Goal: Task Accomplishment & Management: Use online tool/utility

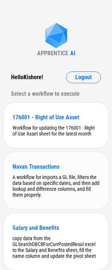
click at [46, 174] on div "Navan Transactions A workflow for imports a GL file, filters the data based on …" at bounding box center [56, 180] width 105 height 57
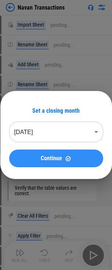
click at [55, 163] on button "Continue" at bounding box center [56, 159] width 94 height 18
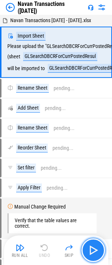
click at [97, 250] on img "button" at bounding box center [94, 250] width 12 height 12
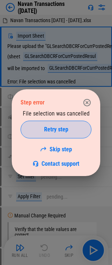
click at [48, 132] on span "Retry step" at bounding box center [56, 129] width 24 height 6
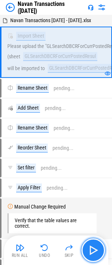
click at [92, 255] on img "button" at bounding box center [94, 250] width 12 height 12
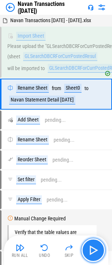
click at [94, 250] on img "button" at bounding box center [94, 250] width 12 height 12
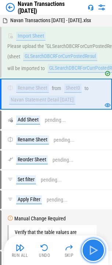
click at [91, 250] on img "button" at bounding box center [94, 250] width 12 height 12
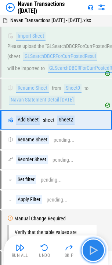
click at [91, 250] on img "button" at bounding box center [94, 250] width 12 height 12
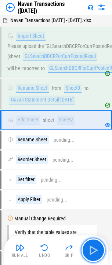
click at [91, 250] on img "button" at bounding box center [94, 250] width 12 height 12
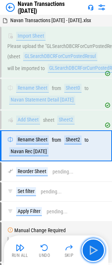
click at [91, 250] on img "button" at bounding box center [94, 250] width 12 height 12
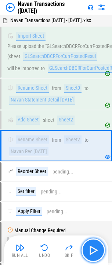
click at [91, 250] on img "button" at bounding box center [94, 250] width 12 height 12
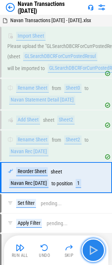
click at [91, 250] on img "button" at bounding box center [94, 250] width 12 height 12
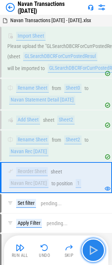
click at [95, 250] on img "button" at bounding box center [94, 250] width 12 height 12
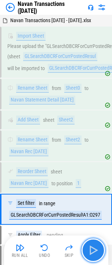
click at [97, 252] on img "button" at bounding box center [94, 250] width 12 height 12
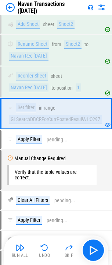
scroll to position [111, 0]
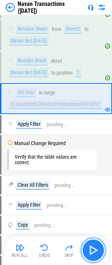
click at [96, 255] on img "button" at bounding box center [94, 250] width 12 height 12
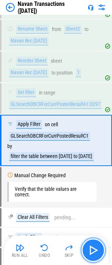
click at [96, 255] on img "button" at bounding box center [94, 250] width 12 height 12
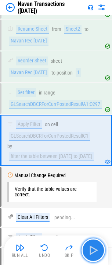
click at [94, 253] on img "button" at bounding box center [94, 250] width 12 height 12
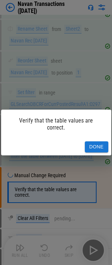
click at [97, 141] on button "Done" at bounding box center [97, 146] width 24 height 11
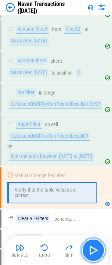
click at [90, 253] on img "button" at bounding box center [94, 250] width 12 height 12
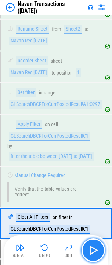
click at [91, 251] on img "button" at bounding box center [94, 250] width 12 height 12
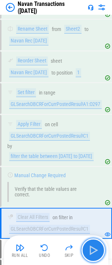
click at [93, 254] on img "button" at bounding box center [94, 250] width 12 height 12
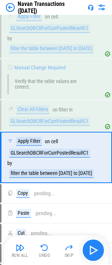
scroll to position [230, 0]
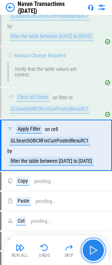
click at [91, 252] on img "button" at bounding box center [94, 250] width 12 height 12
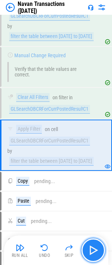
click at [97, 250] on img "button" at bounding box center [94, 250] width 12 height 12
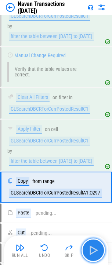
click at [95, 250] on img "button" at bounding box center [94, 250] width 12 height 12
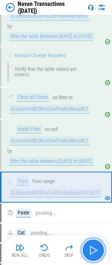
click at [95, 250] on img "button" at bounding box center [94, 250] width 12 height 12
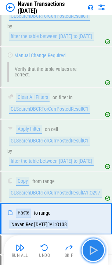
click at [94, 252] on img "button" at bounding box center [94, 250] width 12 height 12
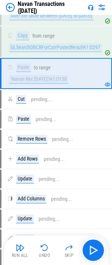
scroll to position [378, 0]
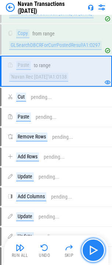
click at [93, 253] on img "button" at bounding box center [94, 250] width 12 height 12
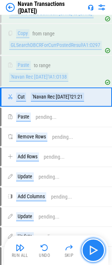
click at [92, 253] on img "button" at bounding box center [94, 250] width 12 height 12
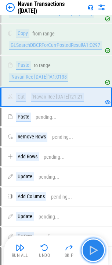
click at [92, 253] on img "button" at bounding box center [94, 250] width 12 height 12
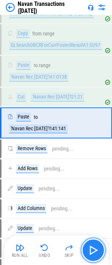
click at [92, 253] on img "button" at bounding box center [94, 250] width 12 height 12
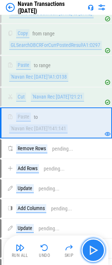
click at [92, 253] on img "button" at bounding box center [94, 250] width 12 height 12
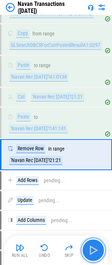
click at [92, 253] on img "button" at bounding box center [94, 250] width 12 height 12
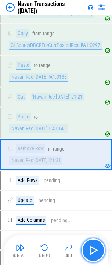
click at [92, 253] on img "button" at bounding box center [94, 250] width 12 height 12
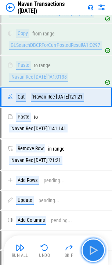
click at [92, 253] on img "button" at bounding box center [94, 250] width 12 height 12
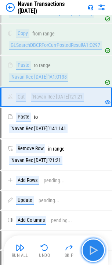
click at [92, 253] on img "button" at bounding box center [94, 250] width 12 height 12
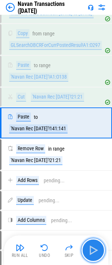
click at [92, 253] on img "button" at bounding box center [94, 250] width 12 height 12
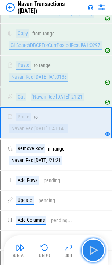
click at [92, 253] on img "button" at bounding box center [94, 250] width 12 height 12
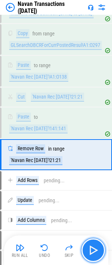
click at [92, 253] on img "button" at bounding box center [94, 250] width 12 height 12
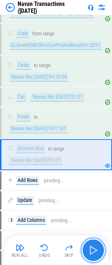
click at [92, 253] on img "button" at bounding box center [94, 250] width 12 height 12
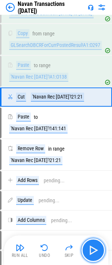
click at [92, 253] on img "button" at bounding box center [94, 250] width 12 height 12
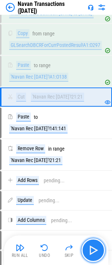
click at [92, 253] on img "button" at bounding box center [94, 250] width 12 height 12
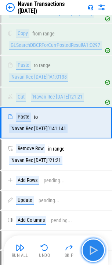
click at [92, 253] on img "button" at bounding box center [94, 250] width 12 height 12
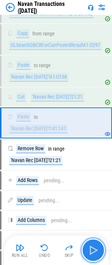
click at [92, 253] on img "button" at bounding box center [94, 250] width 12 height 12
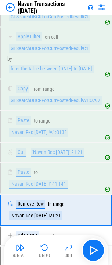
scroll to position [341, 0]
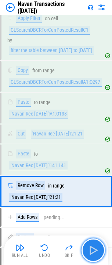
click at [92, 247] on img "button" at bounding box center [94, 250] width 12 height 12
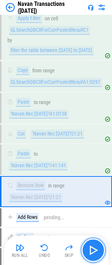
click at [92, 247] on img "button" at bounding box center [94, 250] width 12 height 12
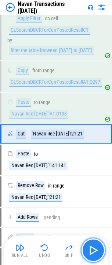
click at [93, 247] on img "button" at bounding box center [94, 250] width 12 height 12
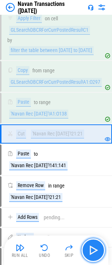
click at [93, 247] on img "button" at bounding box center [94, 250] width 12 height 12
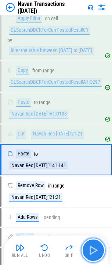
click at [93, 247] on img "button" at bounding box center [94, 250] width 12 height 12
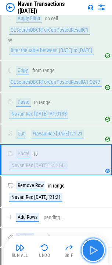
click at [96, 249] on img "button" at bounding box center [94, 250] width 12 height 12
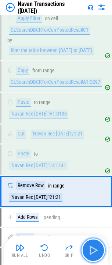
click at [93, 252] on img "button" at bounding box center [94, 250] width 12 height 12
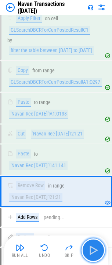
click at [93, 252] on img "button" at bounding box center [94, 250] width 12 height 12
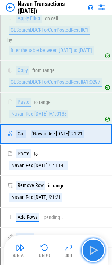
click at [93, 252] on img "button" at bounding box center [94, 250] width 12 height 12
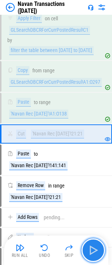
click at [93, 252] on img "button" at bounding box center [94, 250] width 12 height 12
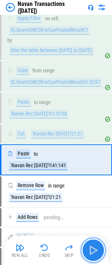
click at [93, 252] on img "button" at bounding box center [94, 250] width 12 height 12
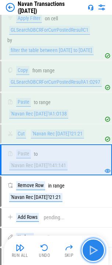
click at [93, 252] on img "button" at bounding box center [94, 250] width 12 height 12
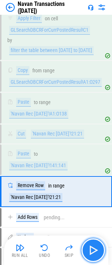
click at [93, 252] on img "button" at bounding box center [94, 250] width 12 height 12
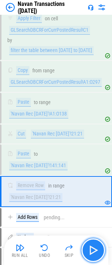
click at [93, 252] on img "button" at bounding box center [94, 250] width 12 height 12
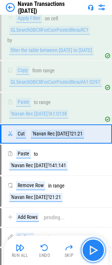
click at [93, 252] on img "button" at bounding box center [94, 250] width 12 height 12
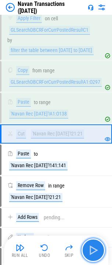
click at [93, 252] on img "button" at bounding box center [94, 250] width 12 height 12
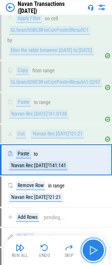
click at [93, 252] on img "button" at bounding box center [94, 250] width 12 height 12
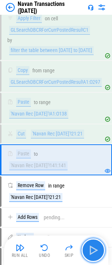
click at [93, 252] on img "button" at bounding box center [94, 250] width 12 height 12
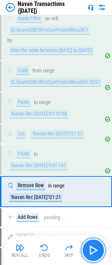
click at [93, 252] on img "button" at bounding box center [94, 250] width 12 height 12
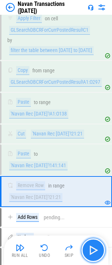
click at [93, 252] on img "button" at bounding box center [94, 250] width 12 height 12
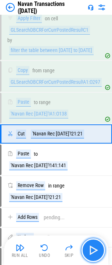
click at [93, 252] on img "button" at bounding box center [94, 250] width 12 height 12
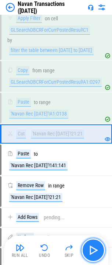
click at [93, 252] on img "button" at bounding box center [94, 250] width 12 height 12
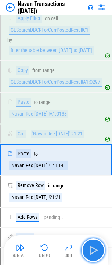
click at [93, 252] on img "button" at bounding box center [94, 250] width 12 height 12
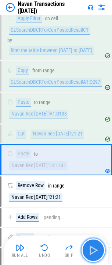
click at [93, 252] on img "button" at bounding box center [94, 250] width 12 height 12
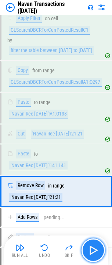
click at [93, 252] on img "button" at bounding box center [94, 250] width 12 height 12
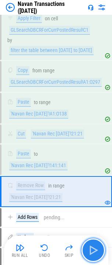
click at [93, 252] on img "button" at bounding box center [94, 250] width 12 height 12
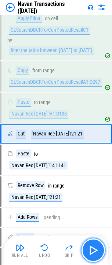
click at [93, 252] on img "button" at bounding box center [94, 250] width 12 height 12
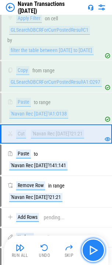
click at [93, 252] on img "button" at bounding box center [94, 250] width 12 height 12
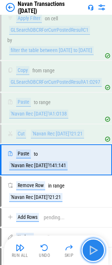
click at [93, 252] on img "button" at bounding box center [94, 250] width 12 height 12
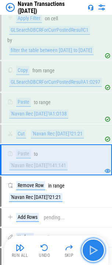
click at [93, 252] on img "button" at bounding box center [94, 250] width 12 height 12
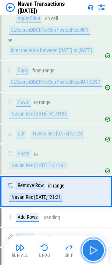
click at [93, 252] on img "button" at bounding box center [94, 250] width 12 height 12
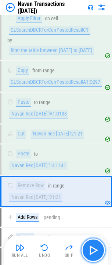
click at [93, 252] on img "button" at bounding box center [94, 250] width 12 height 12
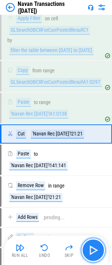
click at [93, 252] on img "button" at bounding box center [94, 250] width 12 height 12
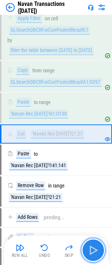
click at [93, 252] on img "button" at bounding box center [94, 250] width 12 height 12
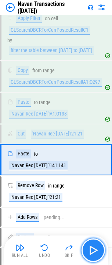
click at [93, 252] on img "button" at bounding box center [94, 250] width 12 height 12
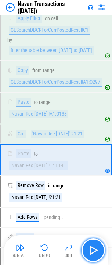
click at [93, 252] on img "button" at bounding box center [94, 250] width 12 height 12
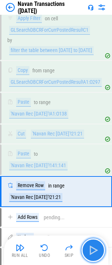
click at [93, 252] on img "button" at bounding box center [94, 250] width 12 height 12
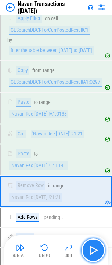
click at [93, 252] on img "button" at bounding box center [94, 250] width 12 height 12
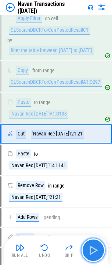
click at [93, 252] on img "button" at bounding box center [94, 250] width 12 height 12
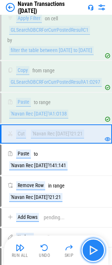
click at [93, 252] on img "button" at bounding box center [94, 250] width 12 height 12
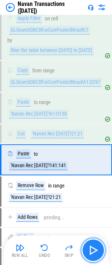
click at [93, 252] on img "button" at bounding box center [94, 250] width 12 height 12
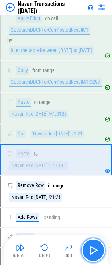
click at [93, 252] on img "button" at bounding box center [94, 250] width 12 height 12
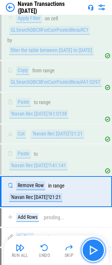
click at [93, 252] on img "button" at bounding box center [94, 250] width 12 height 12
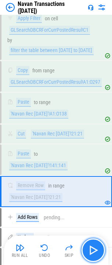
click at [93, 252] on img "button" at bounding box center [94, 250] width 12 height 12
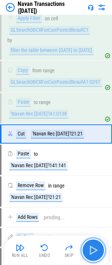
click at [93, 252] on img "button" at bounding box center [94, 250] width 12 height 12
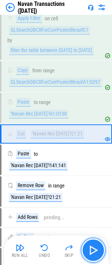
click at [93, 252] on img "button" at bounding box center [94, 250] width 12 height 12
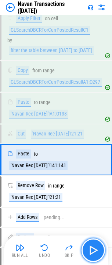
click at [93, 252] on img "button" at bounding box center [94, 250] width 12 height 12
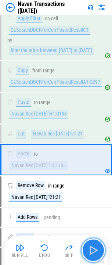
click at [93, 252] on img "button" at bounding box center [94, 250] width 12 height 12
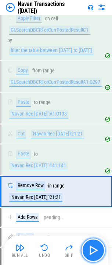
click at [93, 252] on img "button" at bounding box center [94, 250] width 12 height 12
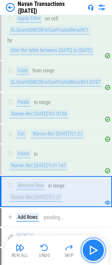
click at [93, 252] on img "button" at bounding box center [94, 250] width 12 height 12
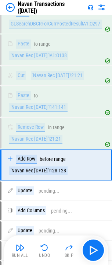
scroll to position [415, 0]
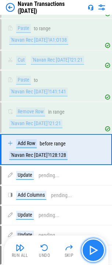
click at [90, 253] on img "button" at bounding box center [94, 250] width 12 height 12
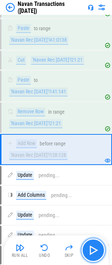
click at [88, 253] on img "button" at bounding box center [94, 250] width 12 height 12
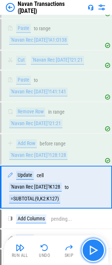
click at [88, 253] on img "button" at bounding box center [94, 250] width 12 height 12
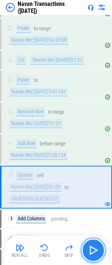
click at [88, 253] on img "button" at bounding box center [94, 250] width 12 height 12
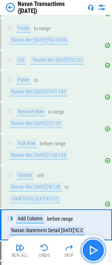
click at [88, 253] on img "button" at bounding box center [94, 250] width 12 height 12
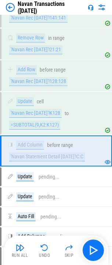
scroll to position [526, 0]
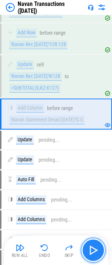
click at [92, 255] on img "button" at bounding box center [94, 250] width 12 height 12
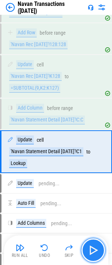
click at [92, 255] on img "button" at bounding box center [94, 250] width 12 height 12
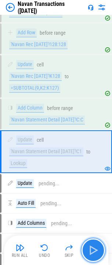
click at [92, 255] on img "button" at bounding box center [94, 250] width 12 height 12
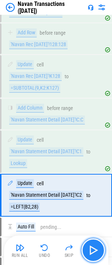
click at [92, 255] on img "button" at bounding box center [94, 250] width 12 height 12
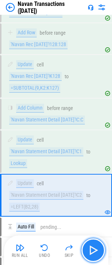
click at [92, 255] on img "button" at bounding box center [94, 250] width 12 height 12
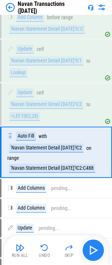
scroll to position [619, 0]
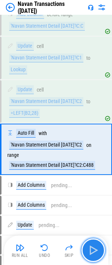
click at [92, 254] on img "button" at bounding box center [94, 250] width 12 height 12
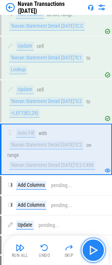
click at [92, 254] on img "button" at bounding box center [94, 250] width 12 height 12
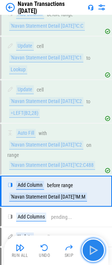
click at [92, 254] on img "button" at bounding box center [94, 250] width 12 height 12
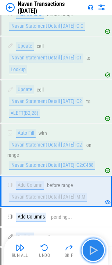
click at [92, 254] on img "button" at bounding box center [94, 250] width 12 height 12
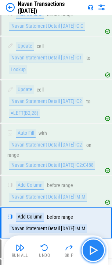
click at [92, 254] on img "button" at bounding box center [94, 250] width 12 height 12
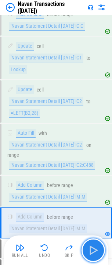
click at [92, 254] on img "button" at bounding box center [94, 250] width 12 height 12
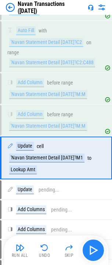
scroll to position [730, 0]
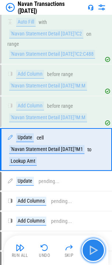
click at [92, 254] on img "button" at bounding box center [94, 250] width 12 height 12
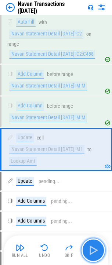
click at [92, 254] on img "button" at bounding box center [94, 250] width 12 height 12
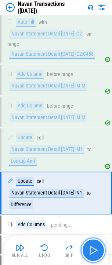
click at [92, 254] on img "button" at bounding box center [94, 250] width 12 height 12
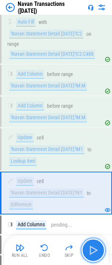
click at [92, 254] on img "button" at bounding box center [94, 250] width 12 height 12
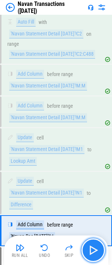
click at [92, 254] on img "button" at bounding box center [94, 250] width 12 height 12
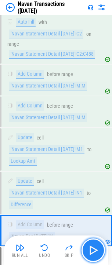
click at [92, 254] on img "button" at bounding box center [94, 250] width 12 height 12
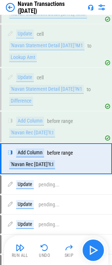
scroll to position [843, 0]
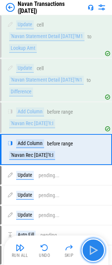
click at [92, 254] on img "button" at bounding box center [94, 250] width 12 height 12
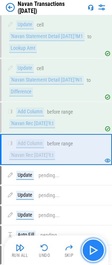
click at [92, 254] on img "button" at bounding box center [94, 250] width 12 height 12
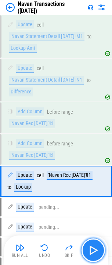
click at [92, 254] on img "button" at bounding box center [94, 250] width 12 height 12
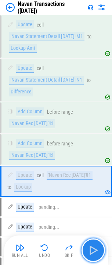
click at [92, 254] on img "button" at bounding box center [94, 250] width 12 height 12
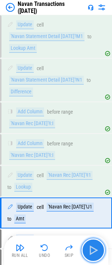
click at [92, 254] on img "button" at bounding box center [94, 250] width 12 height 12
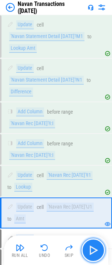
click at [92, 254] on img "button" at bounding box center [94, 250] width 12 height 12
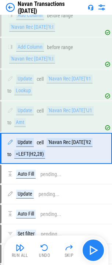
scroll to position [944, 0]
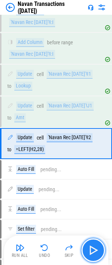
click at [92, 254] on img "button" at bounding box center [94, 250] width 12 height 12
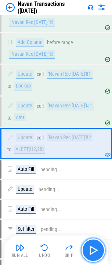
click at [92, 254] on img "button" at bounding box center [94, 250] width 12 height 12
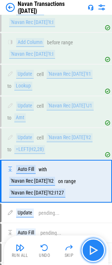
click at [92, 254] on img "button" at bounding box center [94, 250] width 12 height 12
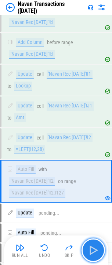
click at [92, 254] on img "button" at bounding box center [94, 250] width 12 height 12
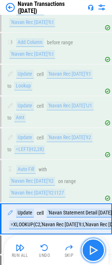
click at [92, 254] on img "button" at bounding box center [94, 250] width 12 height 12
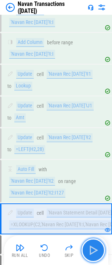
click at [92, 254] on img "button" at bounding box center [94, 250] width 12 height 12
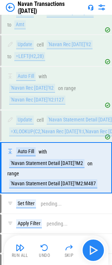
scroll to position [1067, 0]
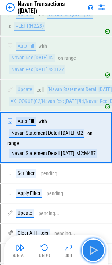
click at [92, 254] on img "button" at bounding box center [94, 250] width 12 height 12
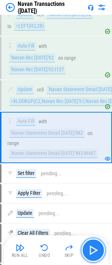
click at [92, 254] on img "button" at bounding box center [94, 250] width 12 height 12
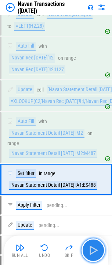
click at [93, 253] on img "button" at bounding box center [94, 250] width 12 height 12
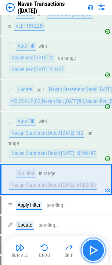
click at [93, 253] on img "button" at bounding box center [94, 250] width 12 height 12
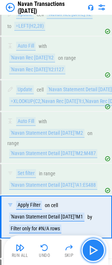
click at [93, 253] on img "button" at bounding box center [94, 250] width 12 height 12
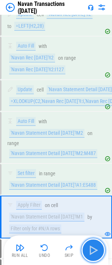
click at [93, 253] on img "button" at bounding box center [94, 250] width 12 height 12
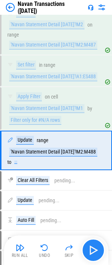
scroll to position [1189, 0]
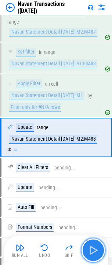
click at [93, 253] on img "button" at bounding box center [94, 250] width 12 height 12
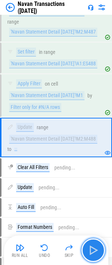
click at [93, 253] on img "button" at bounding box center [94, 250] width 12 height 12
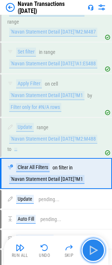
click at [93, 253] on img "button" at bounding box center [94, 250] width 12 height 12
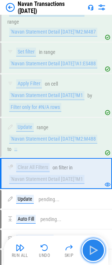
click at [93, 253] on img "button" at bounding box center [94, 250] width 12 height 12
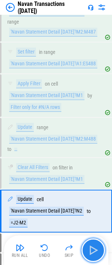
click at [93, 253] on img "button" at bounding box center [94, 250] width 12 height 12
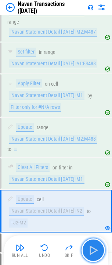
click at [93, 253] on img "button" at bounding box center [94, 250] width 12 height 12
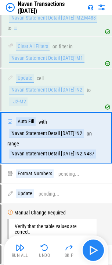
scroll to position [1310, 0]
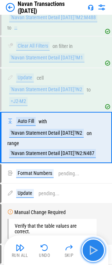
click at [93, 253] on img "button" at bounding box center [94, 250] width 12 height 12
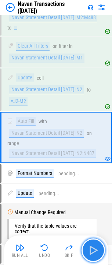
click at [93, 253] on img "button" at bounding box center [94, 250] width 12 height 12
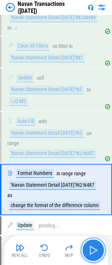
click at [93, 253] on img "button" at bounding box center [94, 250] width 12 height 12
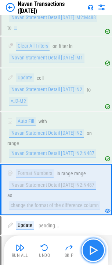
click at [93, 253] on img "button" at bounding box center [94, 250] width 12 height 12
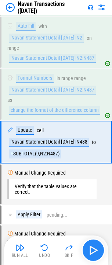
scroll to position [1409, 0]
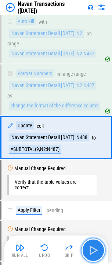
click at [93, 253] on img "button" at bounding box center [94, 250] width 12 height 12
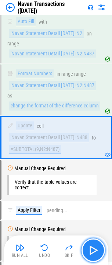
click at [93, 253] on img "button" at bounding box center [94, 250] width 12 height 12
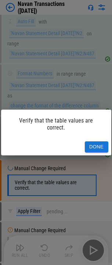
click at [101, 147] on button "Done" at bounding box center [97, 146] width 24 height 11
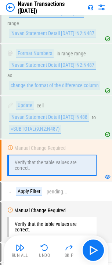
scroll to position [1446, 0]
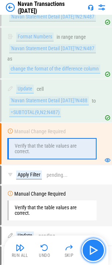
click at [92, 247] on img "button" at bounding box center [94, 250] width 12 height 12
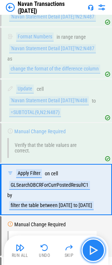
click at [93, 248] on img "button" at bounding box center [94, 250] width 12 height 12
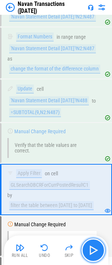
click at [93, 248] on img "button" at bounding box center [94, 250] width 12 height 12
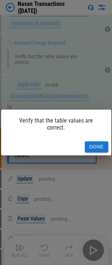
scroll to position [1537, 0]
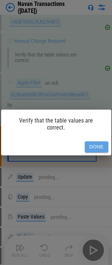
click at [96, 142] on button "Done" at bounding box center [97, 146] width 24 height 11
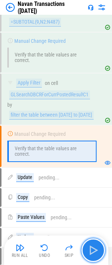
click at [96, 257] on button "button" at bounding box center [94, 250] width 24 height 24
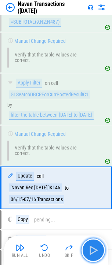
click at [94, 256] on button "button" at bounding box center [94, 250] width 24 height 24
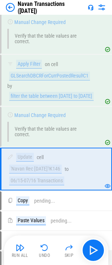
scroll to position [1556, 0]
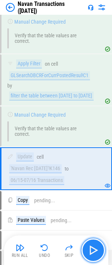
click at [93, 247] on img "button" at bounding box center [94, 250] width 12 height 12
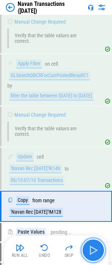
click at [91, 250] on img "button" at bounding box center [94, 250] width 12 height 12
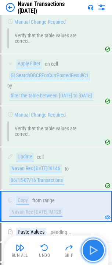
click at [91, 250] on img "button" at bounding box center [94, 250] width 12 height 12
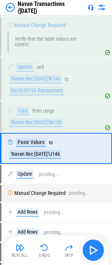
scroll to position [1648, 0]
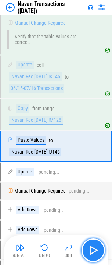
click at [91, 250] on img "button" at bounding box center [94, 250] width 12 height 12
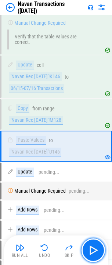
click at [92, 250] on img "button" at bounding box center [94, 250] width 12 height 12
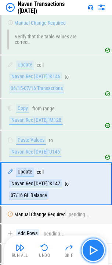
click at [88, 249] on img "button" at bounding box center [94, 250] width 12 height 12
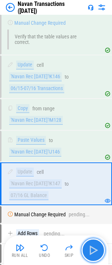
click at [97, 247] on img "button" at bounding box center [94, 250] width 12 height 12
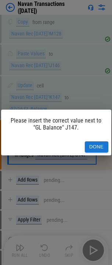
scroll to position [1735, 0]
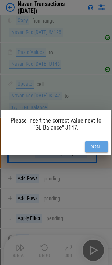
click at [92, 146] on button "Done" at bounding box center [97, 146] width 24 height 11
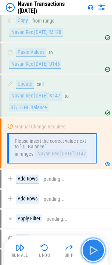
click at [94, 249] on img "button" at bounding box center [94, 250] width 12 height 12
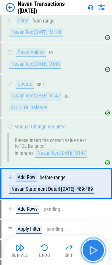
click at [93, 250] on img "button" at bounding box center [94, 250] width 12 height 12
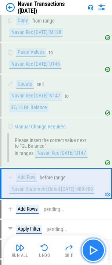
click at [90, 250] on img "button" at bounding box center [94, 250] width 12 height 12
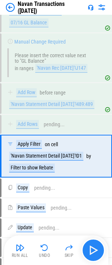
scroll to position [1836, 0]
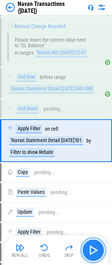
click at [96, 252] on img "button" at bounding box center [94, 250] width 12 height 12
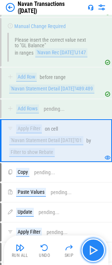
click at [91, 249] on img "button" at bounding box center [94, 250] width 12 height 12
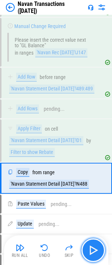
click at [91, 249] on img "button" at bounding box center [94, 250] width 12 height 12
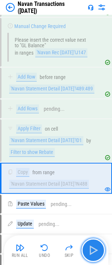
click at [90, 249] on img "button" at bounding box center [94, 250] width 12 height 12
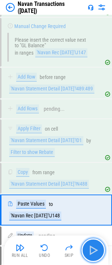
click at [90, 249] on img "button" at bounding box center [94, 250] width 12 height 12
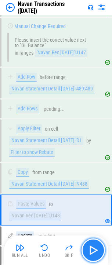
click at [91, 246] on img "button" at bounding box center [94, 250] width 12 height 12
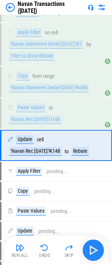
scroll to position [1937, 0]
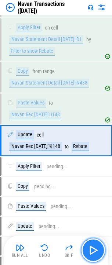
click at [92, 253] on img "button" at bounding box center [94, 250] width 12 height 12
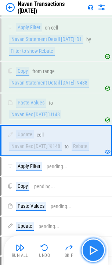
click at [93, 253] on img "button" at bounding box center [94, 250] width 12 height 12
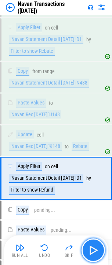
click at [92, 248] on img "button" at bounding box center [94, 250] width 12 height 12
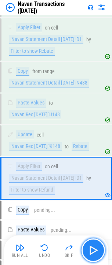
click at [92, 248] on img "button" at bounding box center [94, 250] width 12 height 12
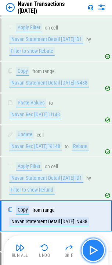
click at [92, 248] on img "button" at bounding box center [94, 250] width 12 height 12
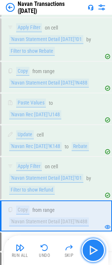
click at [92, 248] on img "button" at bounding box center [94, 250] width 12 height 12
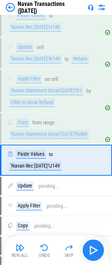
scroll to position [2044, 0]
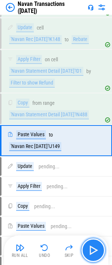
click at [91, 248] on img "button" at bounding box center [94, 250] width 12 height 12
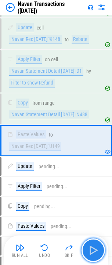
click at [91, 248] on img "button" at bounding box center [94, 250] width 12 height 12
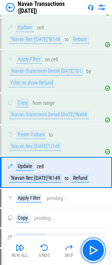
click at [91, 248] on img "button" at bounding box center [94, 250] width 12 height 12
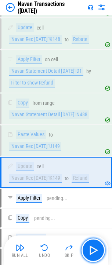
click at [91, 248] on img "button" at bounding box center [94, 250] width 12 height 12
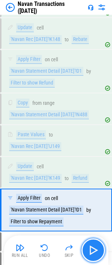
click at [90, 248] on img "button" at bounding box center [94, 250] width 12 height 12
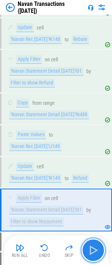
click at [88, 248] on img "button" at bounding box center [94, 250] width 12 height 12
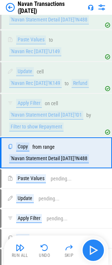
scroll to position [2151, 0]
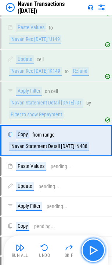
click at [88, 248] on img "button" at bounding box center [94, 250] width 12 height 12
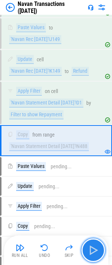
click at [88, 248] on img "button" at bounding box center [94, 250] width 12 height 12
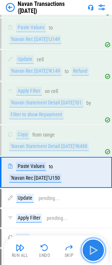
click at [88, 248] on img "button" at bounding box center [94, 250] width 12 height 12
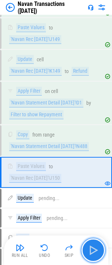
click at [88, 248] on img "button" at bounding box center [94, 250] width 12 height 12
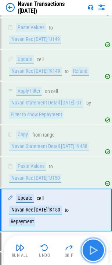
click at [88, 248] on img "button" at bounding box center [94, 250] width 12 height 12
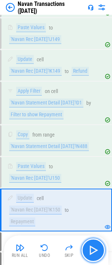
click at [88, 248] on img "button" at bounding box center [94, 250] width 12 height 12
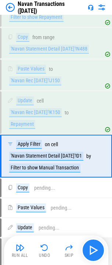
scroll to position [2264, 0]
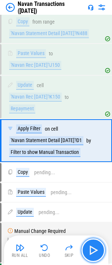
click at [88, 249] on img "button" at bounding box center [94, 250] width 12 height 12
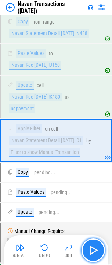
click at [90, 251] on img "button" at bounding box center [94, 250] width 12 height 12
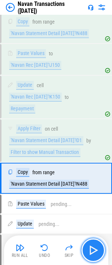
click at [89, 251] on img "button" at bounding box center [94, 250] width 12 height 12
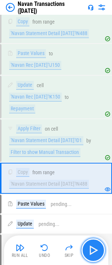
click at [89, 251] on img "button" at bounding box center [94, 250] width 12 height 12
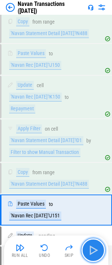
click at [89, 251] on img "button" at bounding box center [94, 250] width 12 height 12
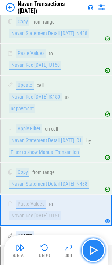
click at [89, 251] on img "button" at bounding box center [94, 250] width 12 height 12
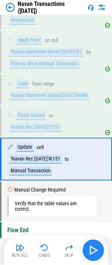
scroll to position [2354, 0]
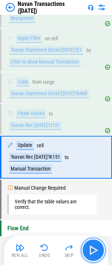
click at [89, 251] on img "button" at bounding box center [94, 250] width 12 height 12
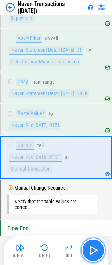
click at [91, 248] on img "button" at bounding box center [94, 250] width 12 height 12
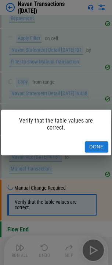
click at [96, 141] on button "Done" at bounding box center [97, 146] width 24 height 11
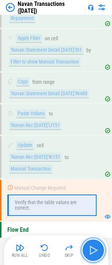
click at [91, 251] on img "button" at bounding box center [94, 250] width 12 height 12
